Goal: Transaction & Acquisition: Purchase product/service

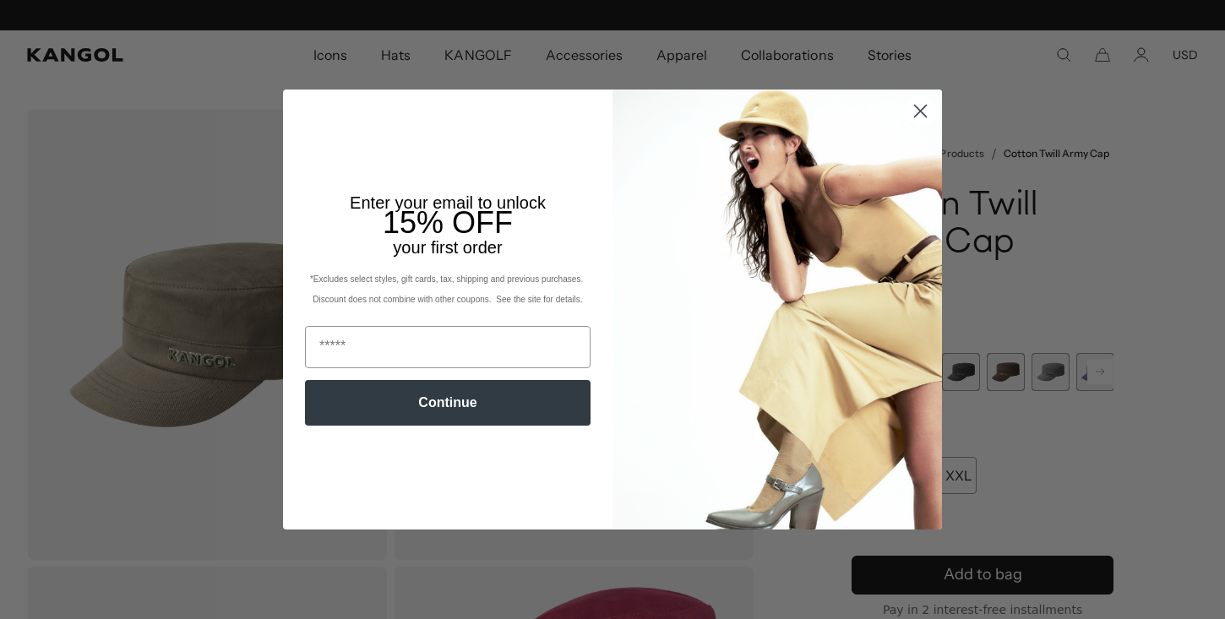
scroll to position [0, 348]
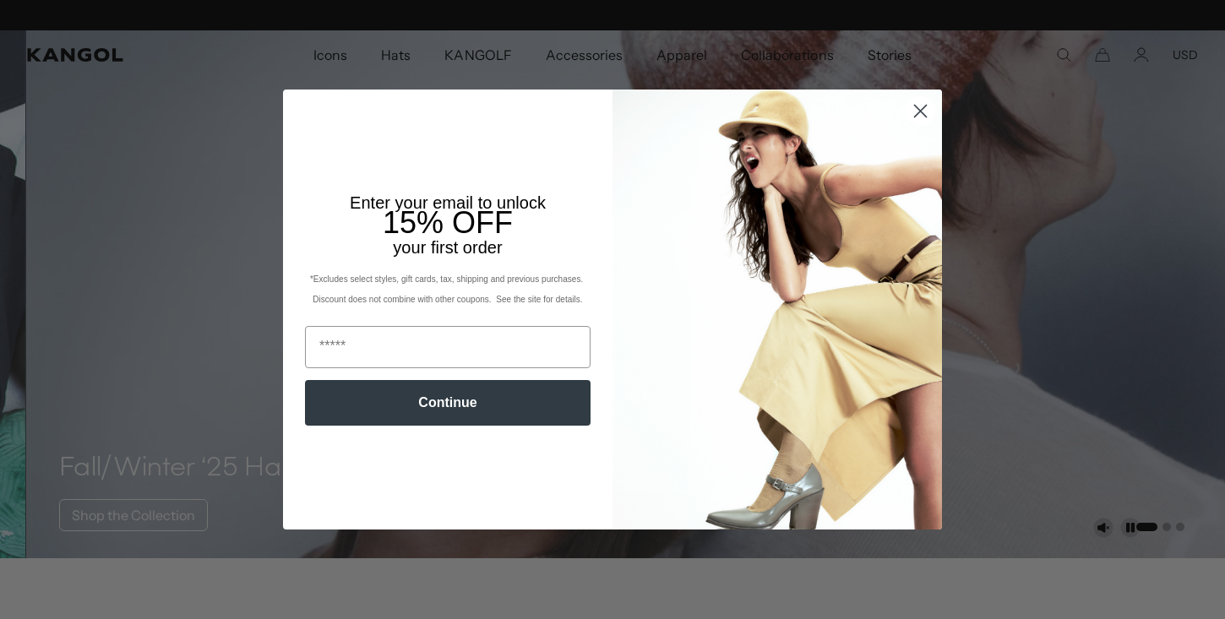
scroll to position [0, 348]
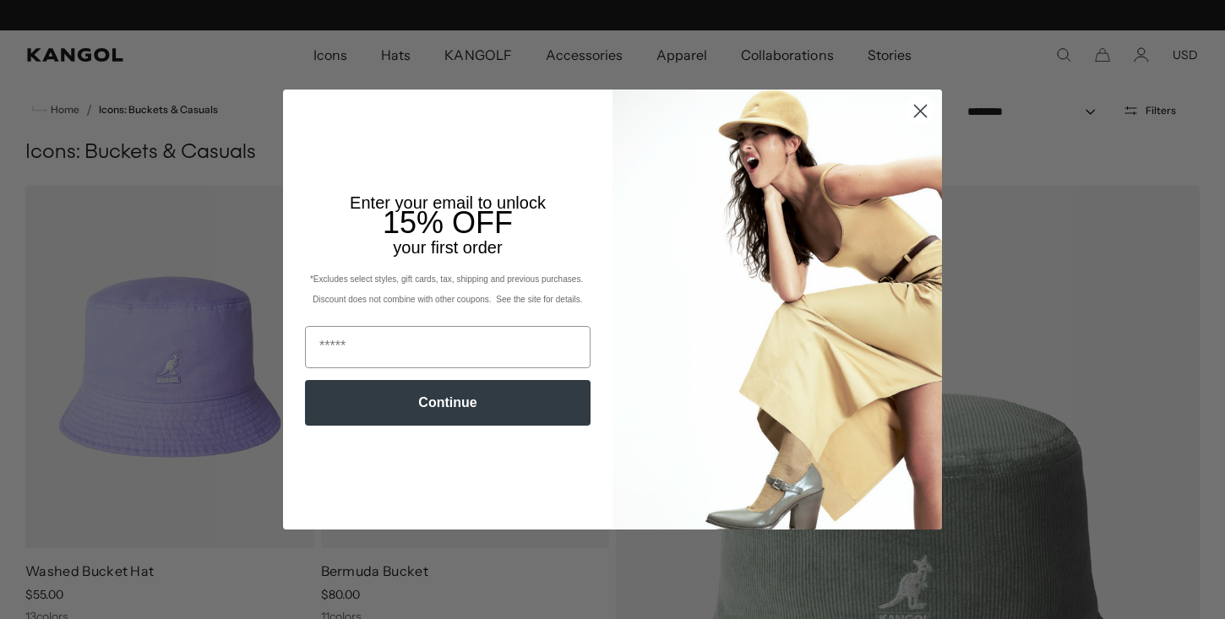
scroll to position [0, 348]
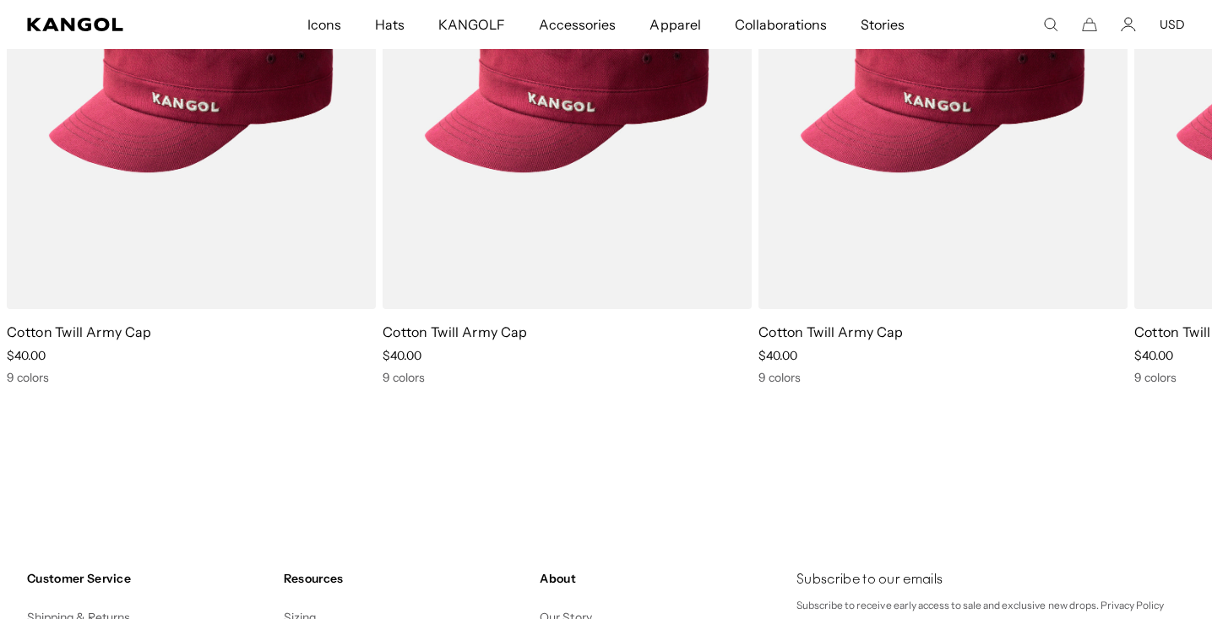
scroll to position [0, 348]
